Goal: Task Accomplishment & Management: Use online tool/utility

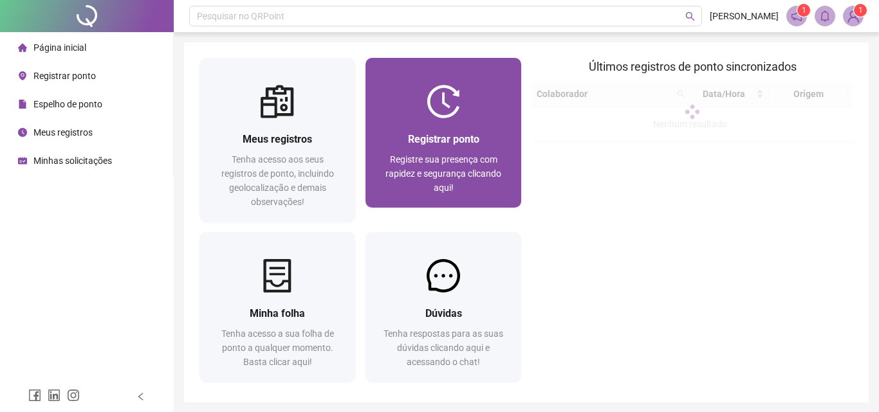
click at [432, 154] on span "Registre sua presença com rapidez e segurança clicando aqui!" at bounding box center [443, 173] width 116 height 39
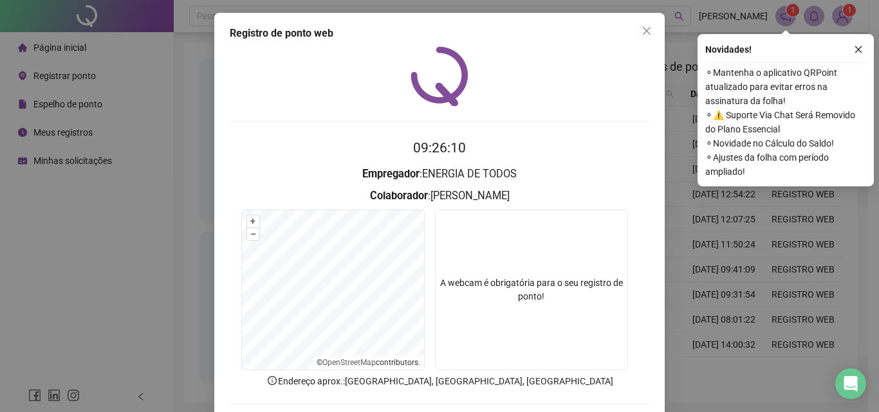
scroll to position [62, 0]
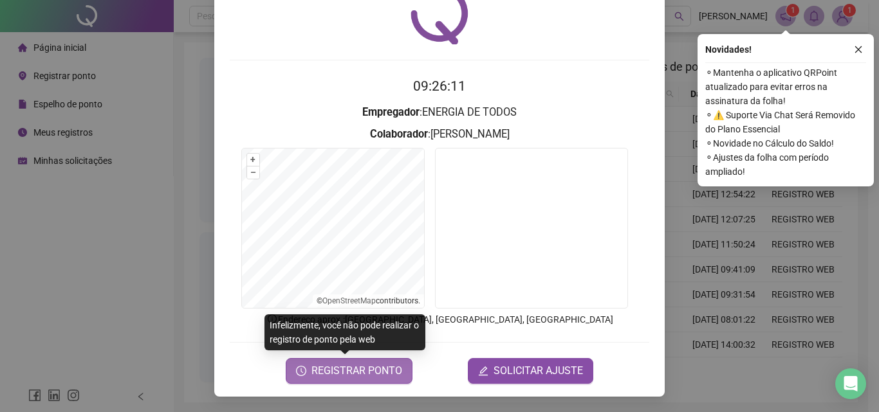
click at [338, 376] on span "REGISTRAR PONTO" at bounding box center [356, 371] width 91 height 15
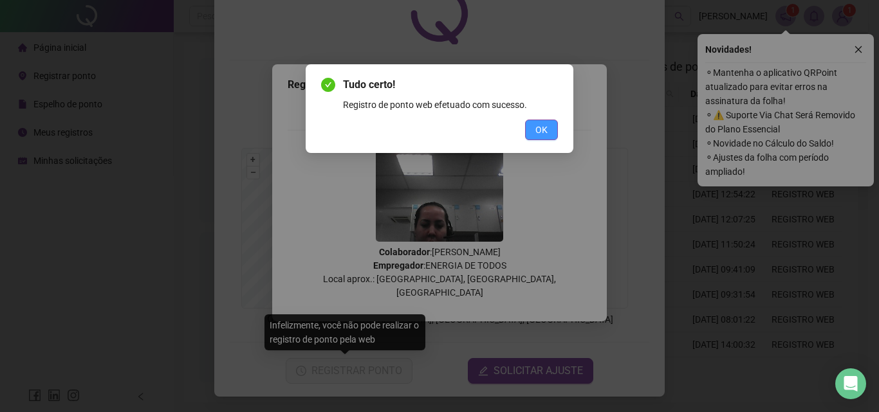
click at [546, 127] on span "OK" at bounding box center [541, 130] width 12 height 14
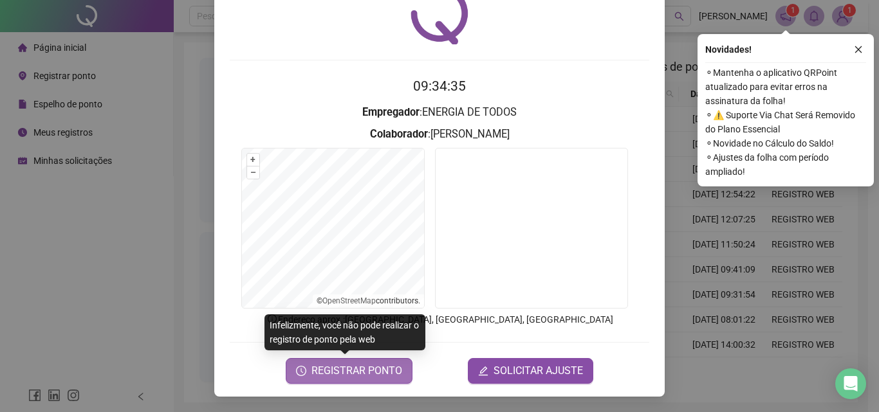
click at [358, 376] on span "REGISTRAR PONTO" at bounding box center [356, 371] width 91 height 15
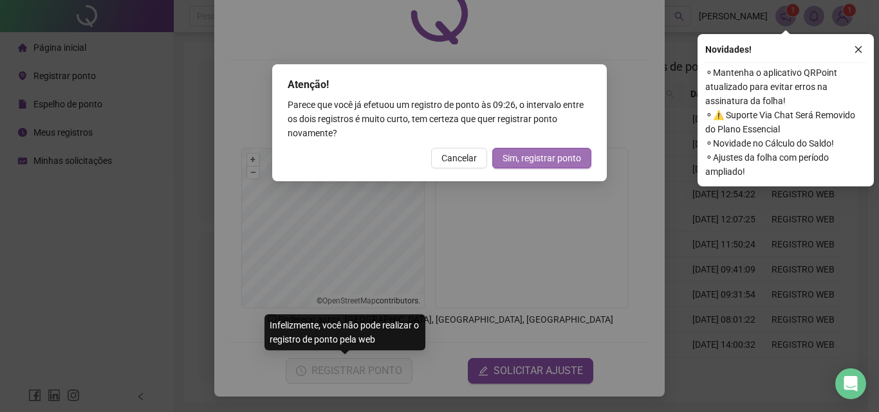
click at [543, 159] on span "Sim, registrar ponto" at bounding box center [542, 158] width 79 height 14
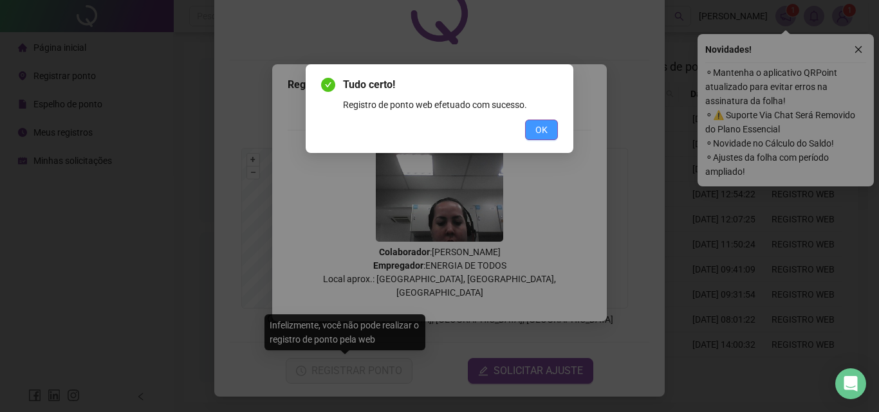
click at [551, 129] on button "OK" at bounding box center [541, 130] width 33 height 21
